Goal: Task Accomplishment & Management: Manage account settings

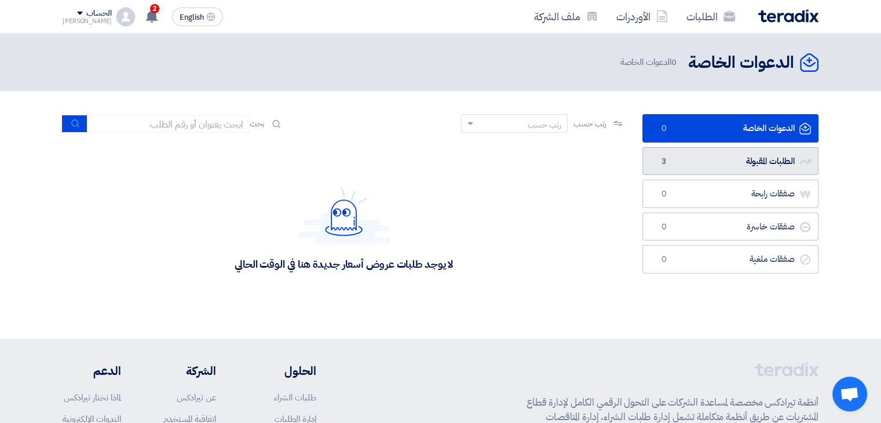
click at [725, 164] on link "الطلبات المقبولة الطلبات المقبولة 3" at bounding box center [730, 161] width 176 height 28
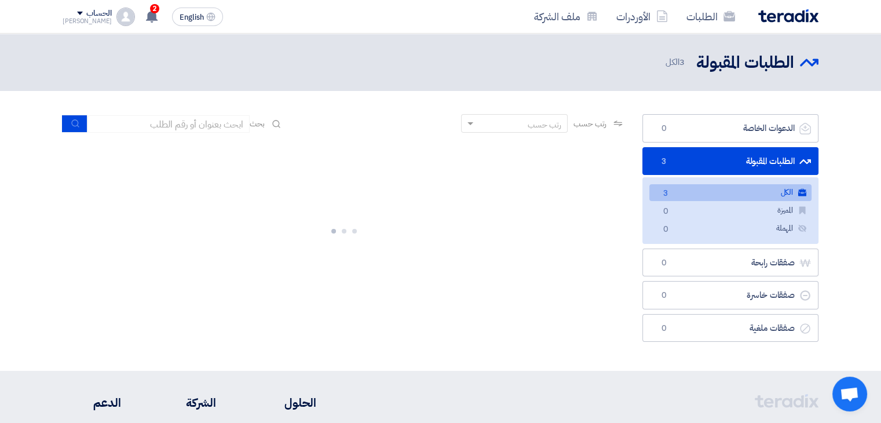
click at [722, 195] on link "الكل الكل 3" at bounding box center [730, 192] width 162 height 17
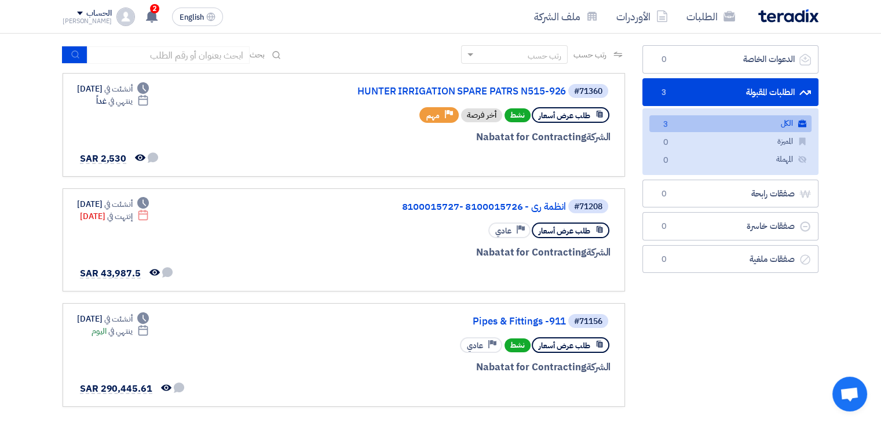
scroll to position [67, 0]
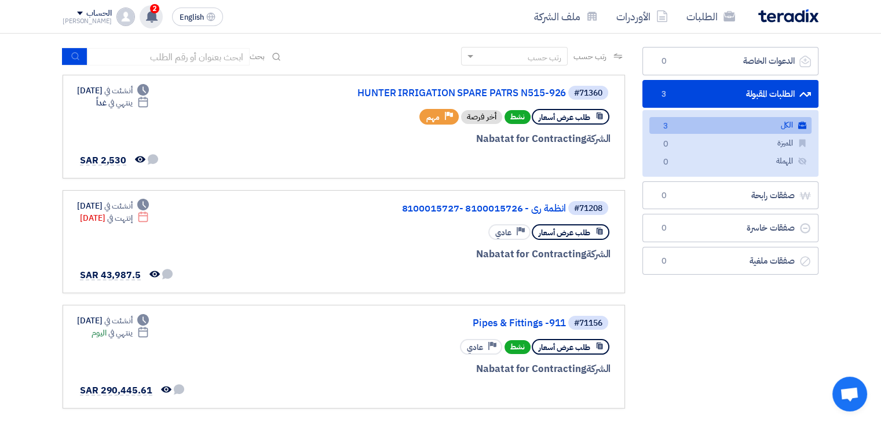
click at [146, 13] on use at bounding box center [152, 16] width 12 height 13
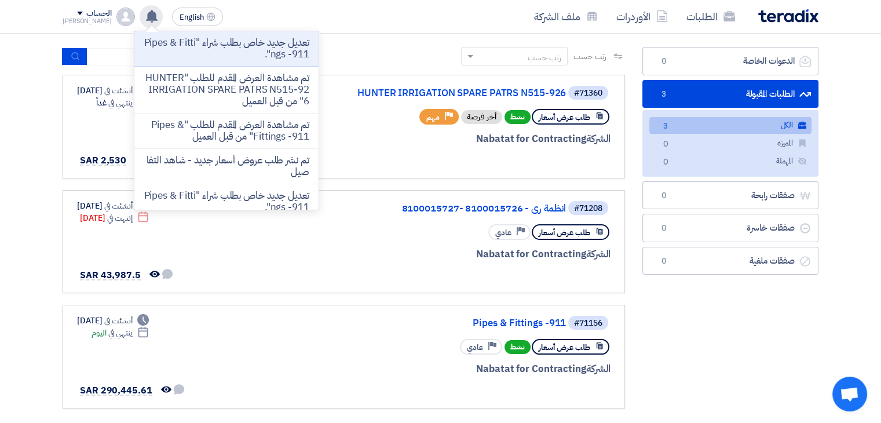
click at [146, 13] on use at bounding box center [152, 16] width 12 height 13
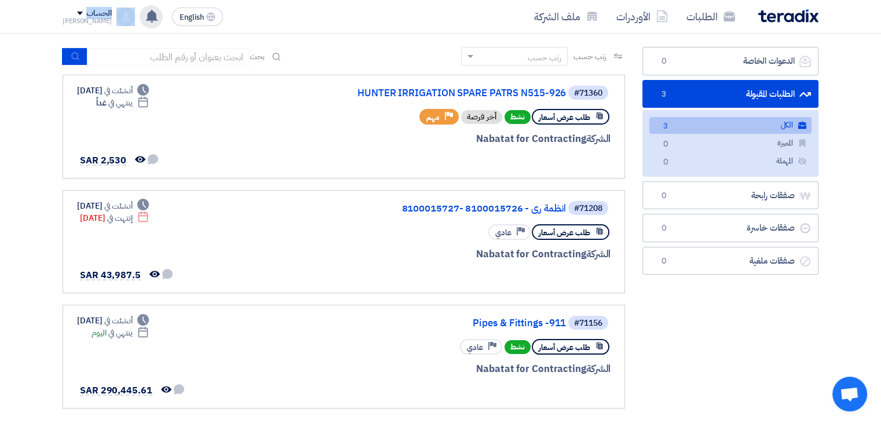
click at [146, 13] on use at bounding box center [152, 16] width 12 height 13
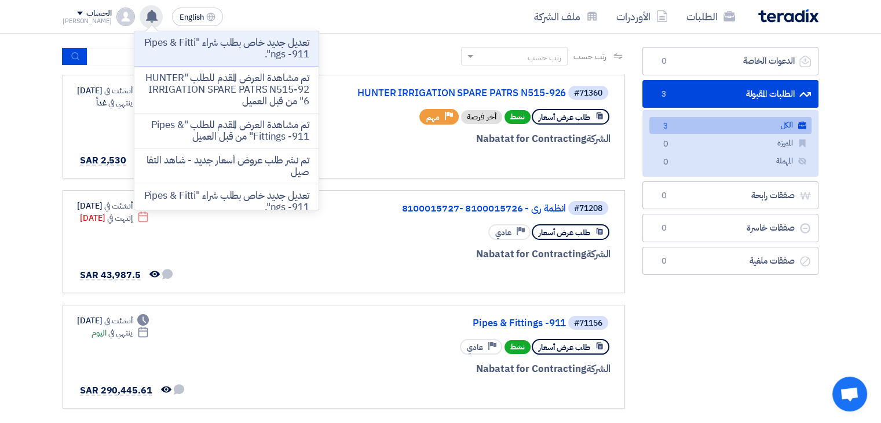
click at [146, 13] on use at bounding box center [152, 16] width 12 height 13
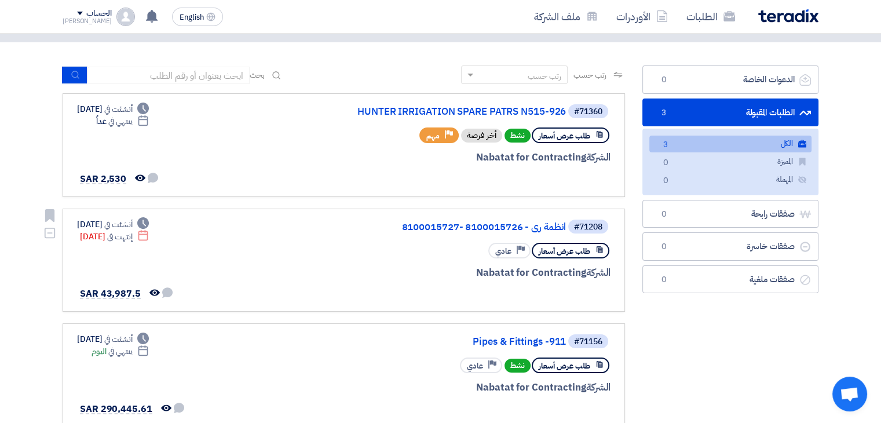
scroll to position [0, 0]
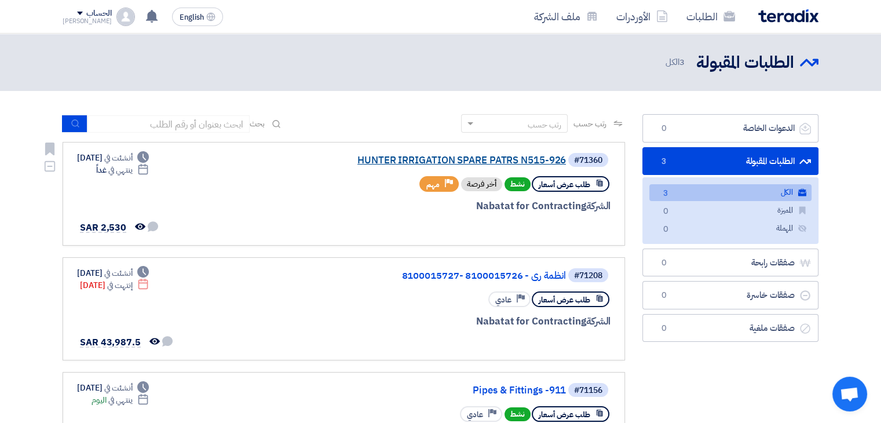
click at [481, 160] on link "HUNTER IRRIGATION SPARE PATRS N515-926" at bounding box center [450, 160] width 232 height 10
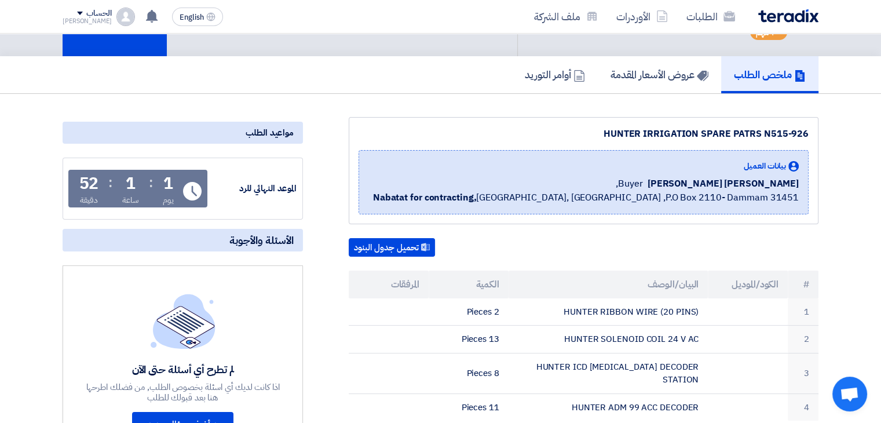
scroll to position [74, 0]
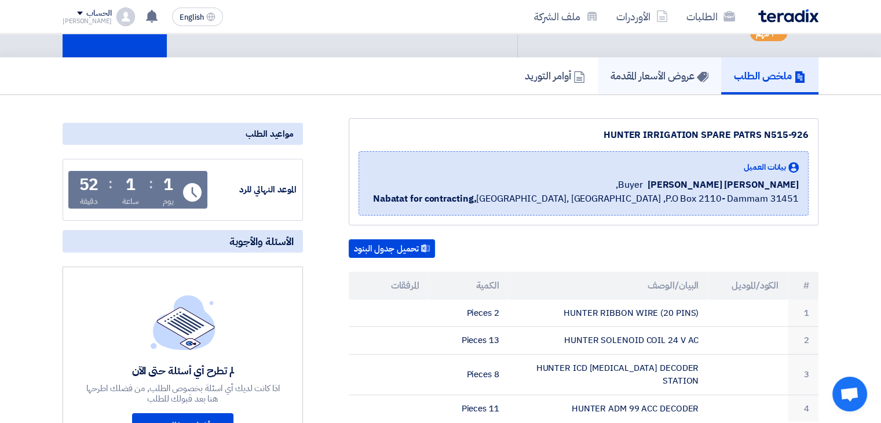
click at [635, 78] on h5 "عروض الأسعار المقدمة" at bounding box center [659, 75] width 98 height 13
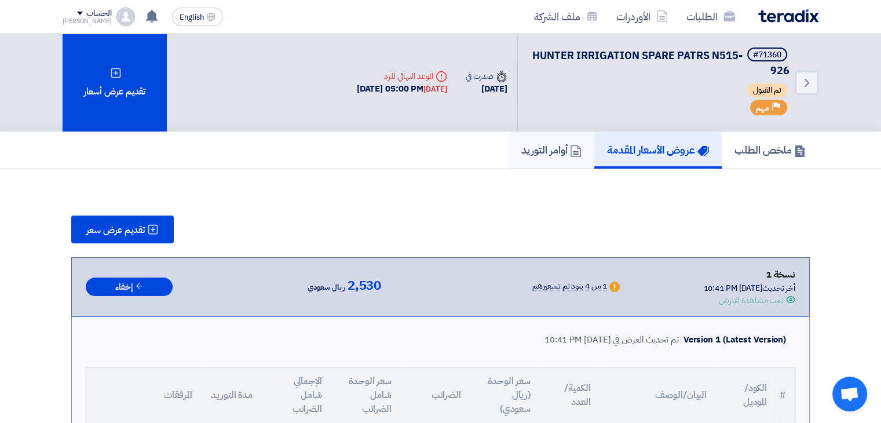
click at [529, 143] on h5 "أوامر التوريد" at bounding box center [551, 149] width 60 height 13
